Goal: Browse casually: Explore the website without a specific task or goal

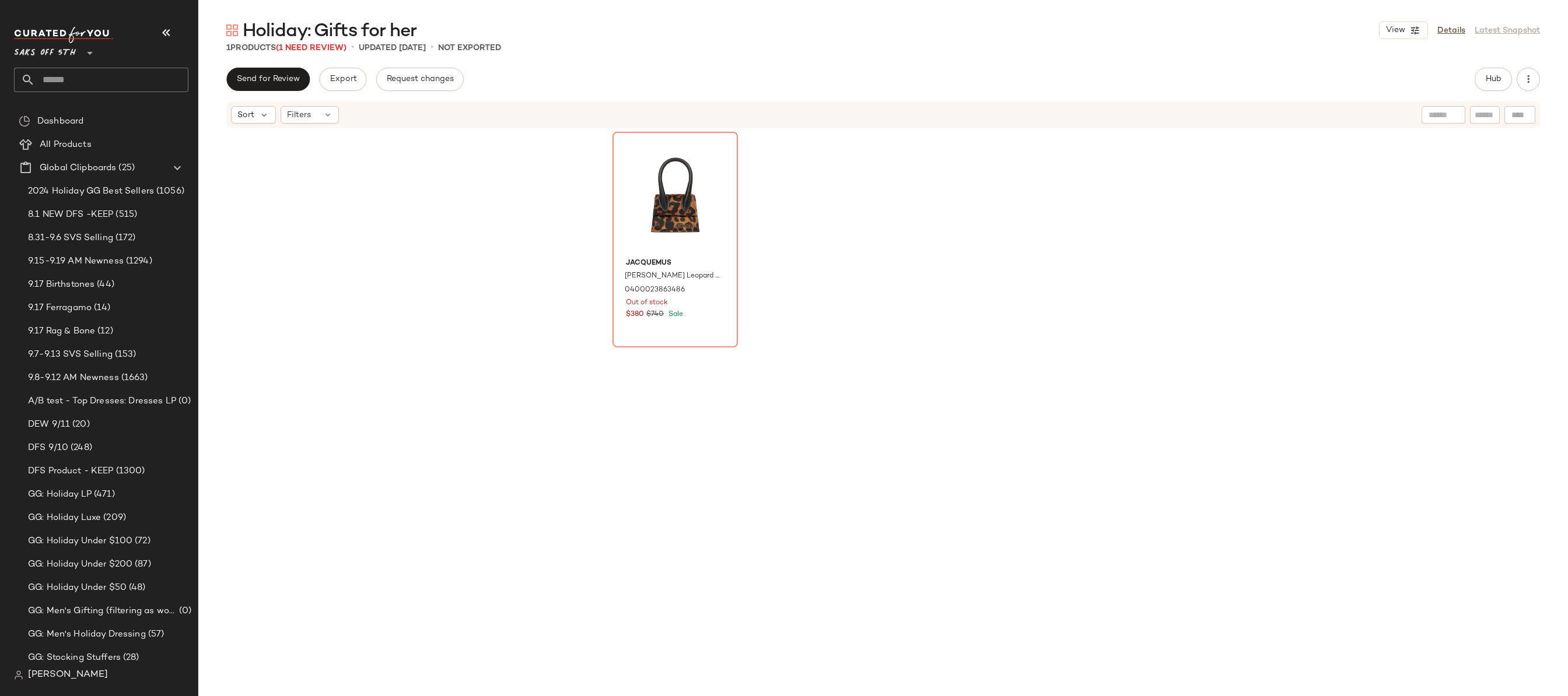
click at [486, 195] on div "Jacquemus [PERSON_NAME] Leopard Calf Hair Top-Handle Bag 0400023863486 Out of s…" at bounding box center [883, 387] width 1370 height 514
click at [1075, 233] on div "Jacquemus [PERSON_NAME] Leopard Calf Hair Top-Handle Bag 0400023863486 Out of s…" at bounding box center [883, 388] width 542 height 512
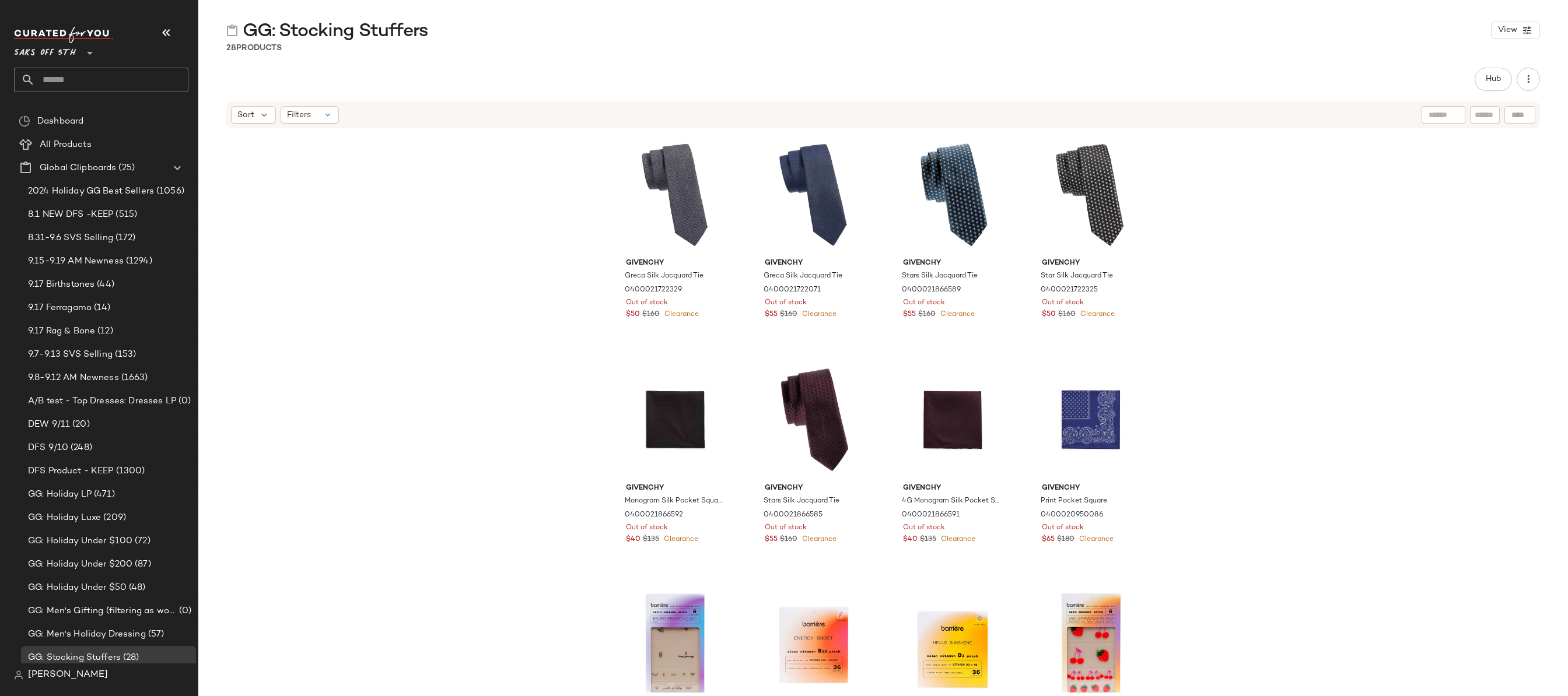
scroll to position [52, 0]
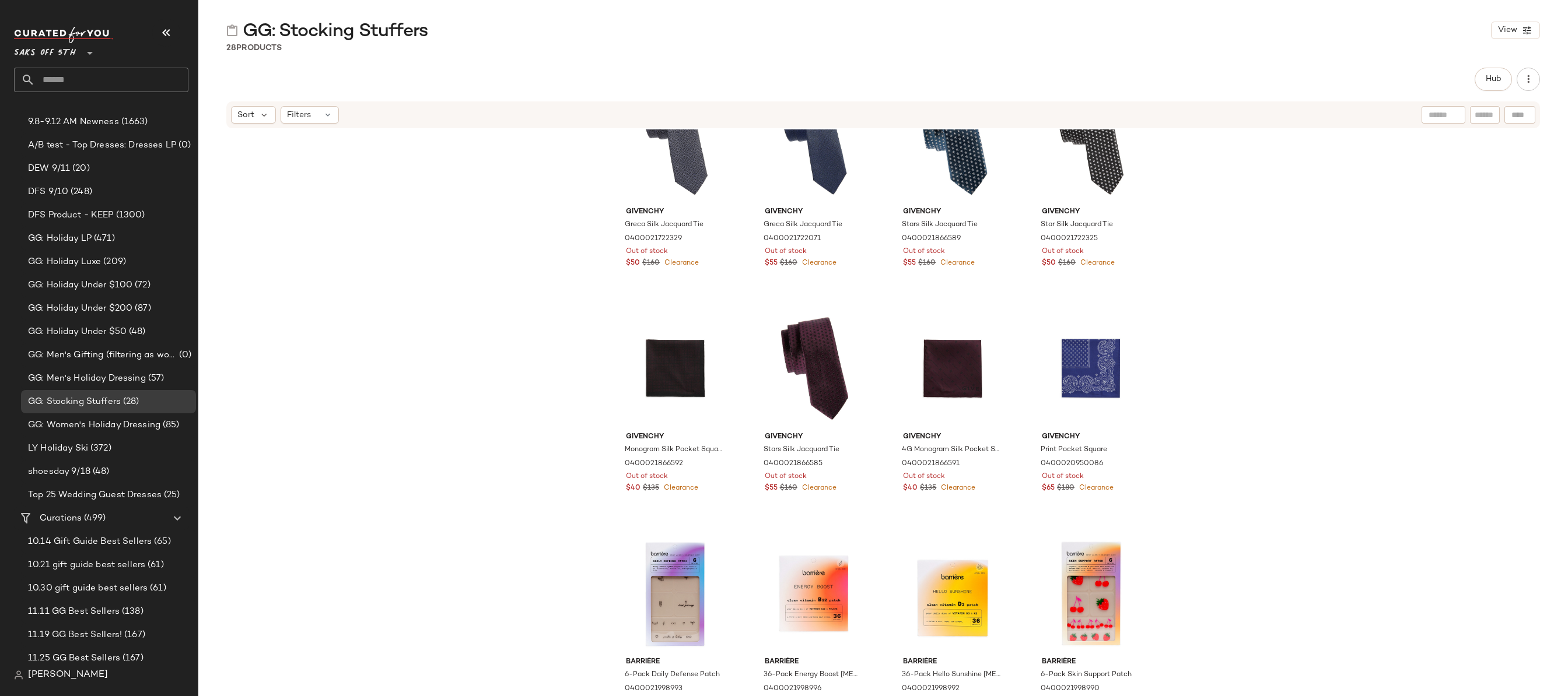
click at [350, 223] on div "Givenchy Greca Silk Jacquard Tie 0400021722329 Out of stock $50 $160 Clearance …" at bounding box center [883, 411] width 1370 height 563
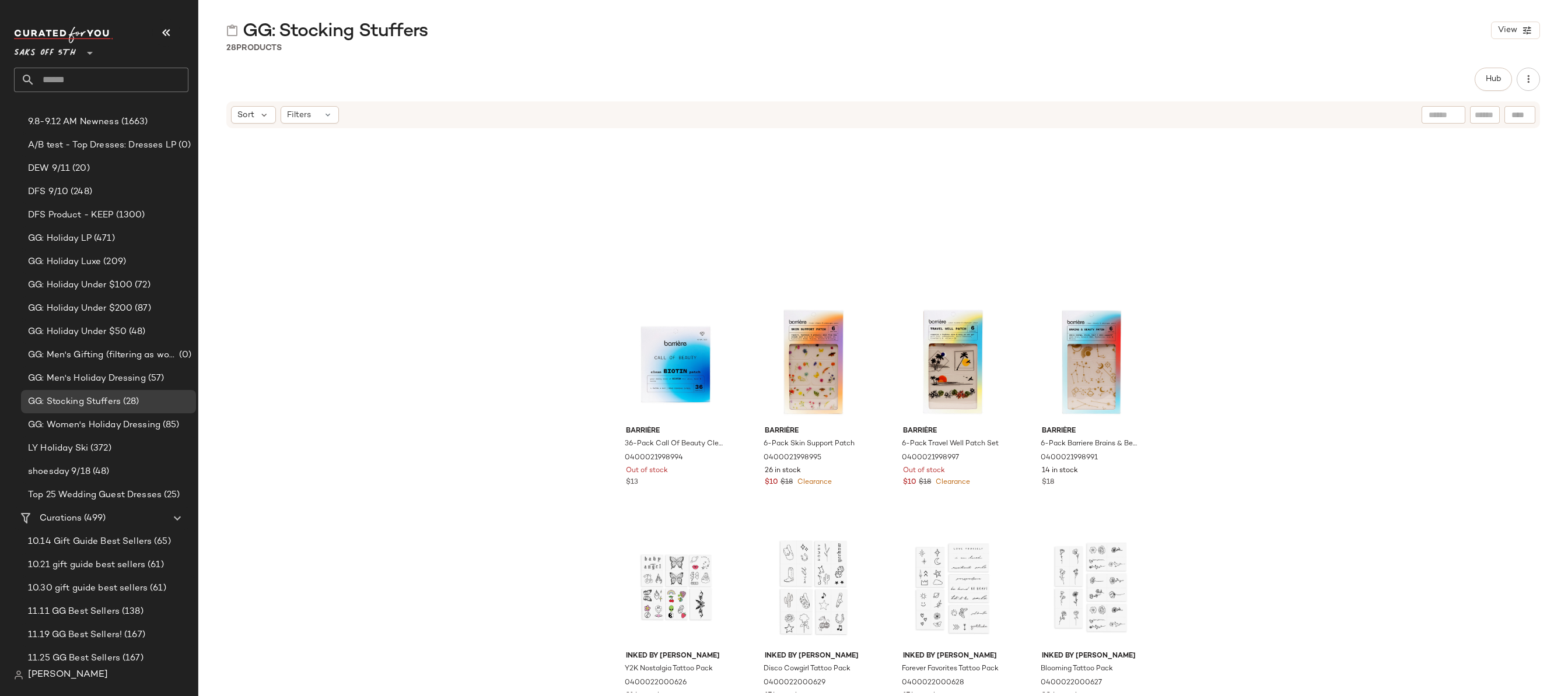
scroll to position [0, 0]
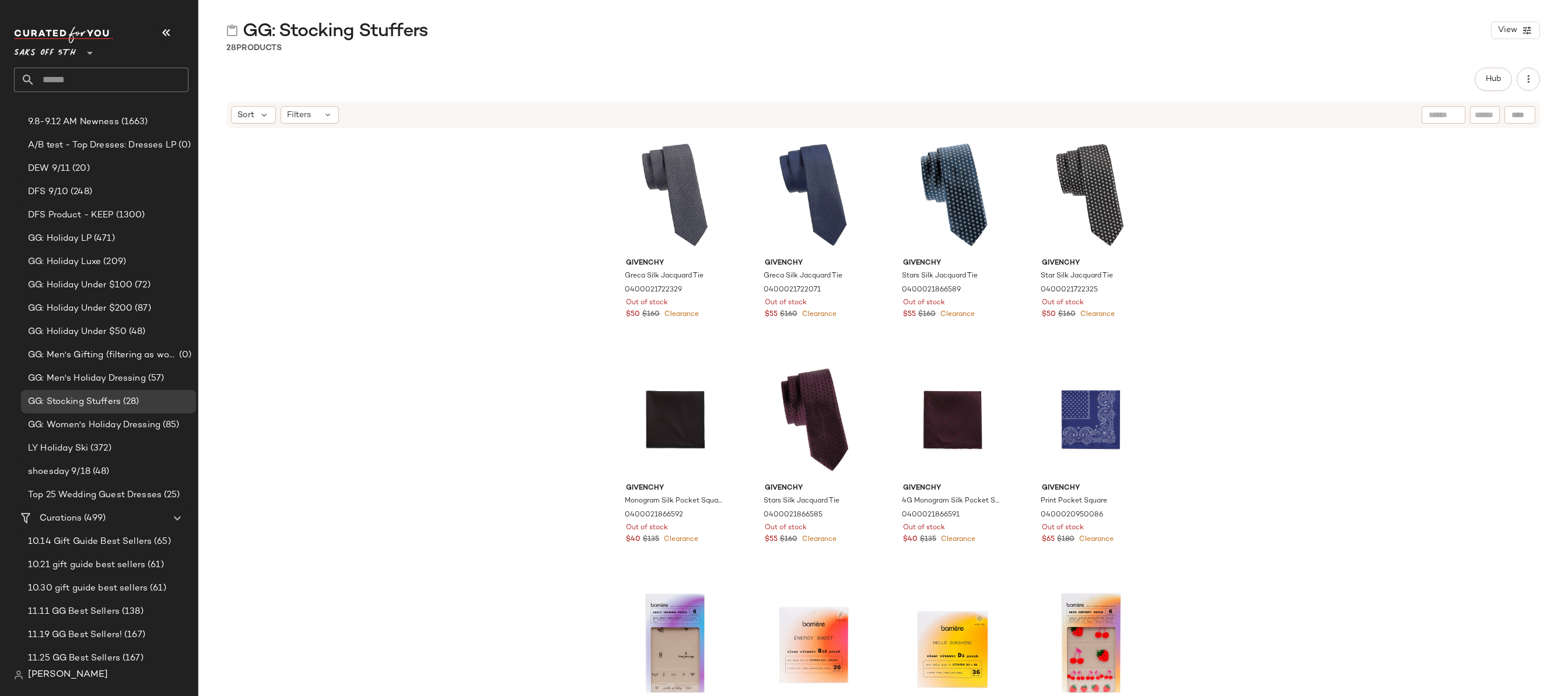
click at [402, 227] on div "Givenchy Greca Silk Jacquard Tie 0400021722329 Out of stock $50 $160 Clearance …" at bounding box center [883, 411] width 1370 height 563
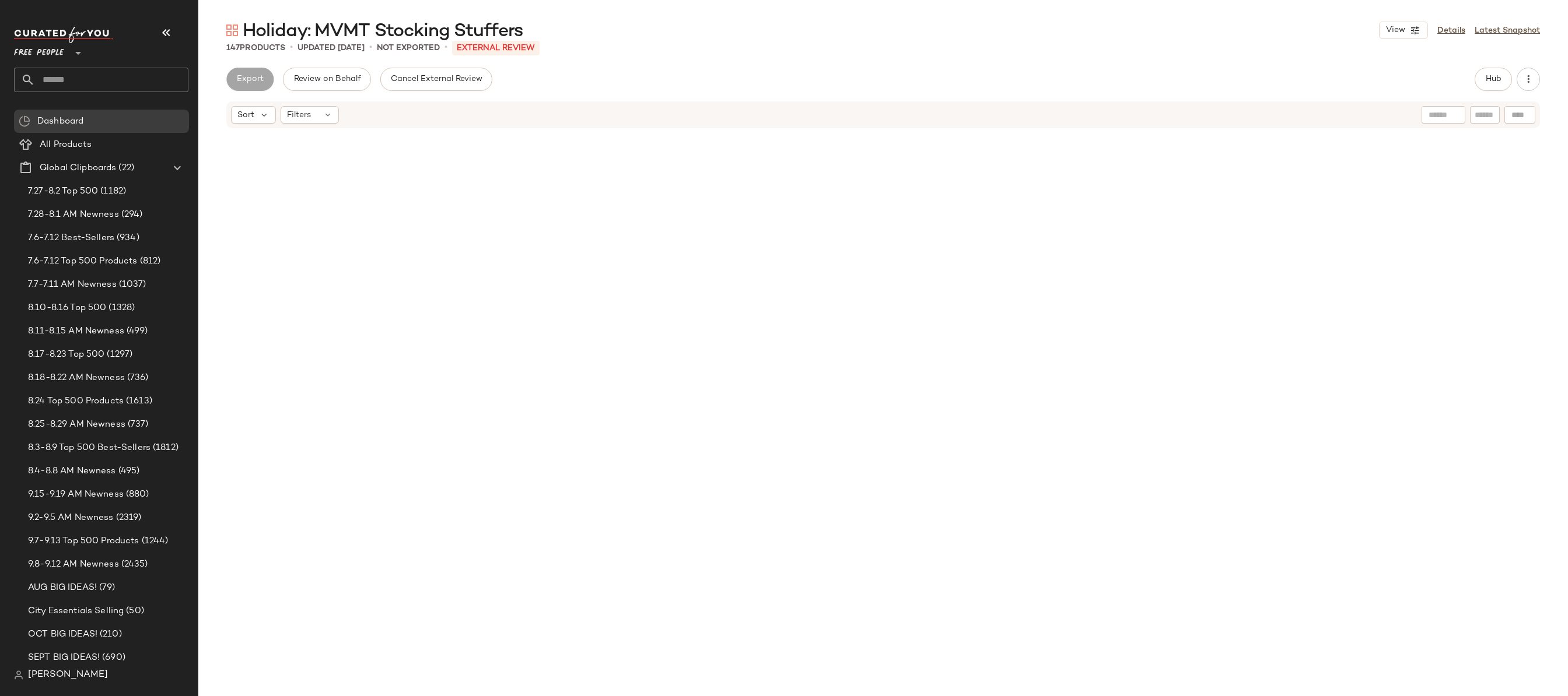
scroll to position [6071, 0]
